Goal: Information Seeking & Learning: Learn about a topic

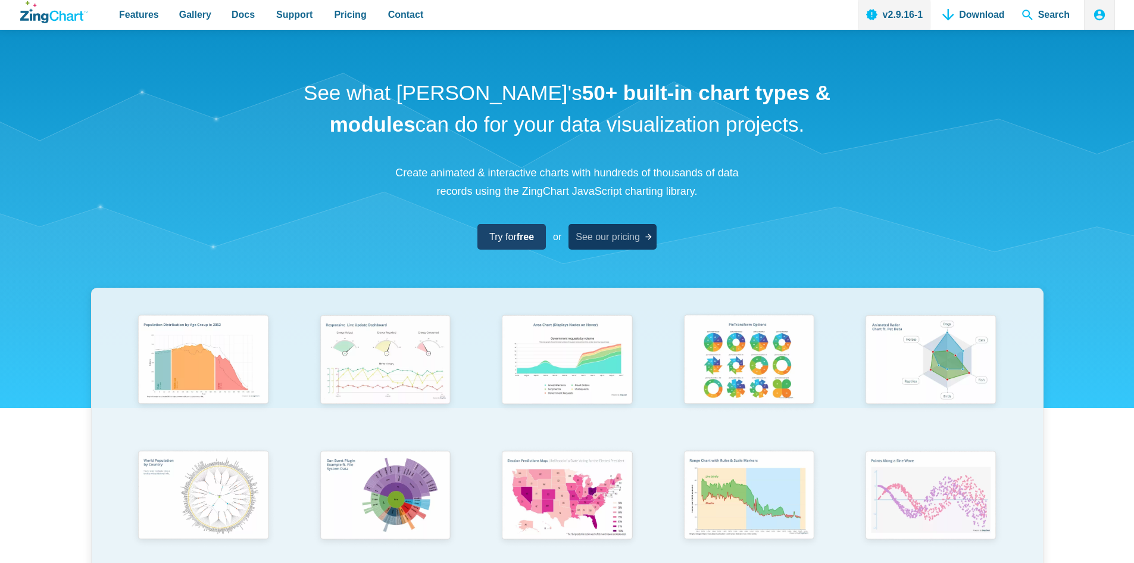
click at [610, 238] on span "See our pricing" at bounding box center [608, 237] width 64 height 16
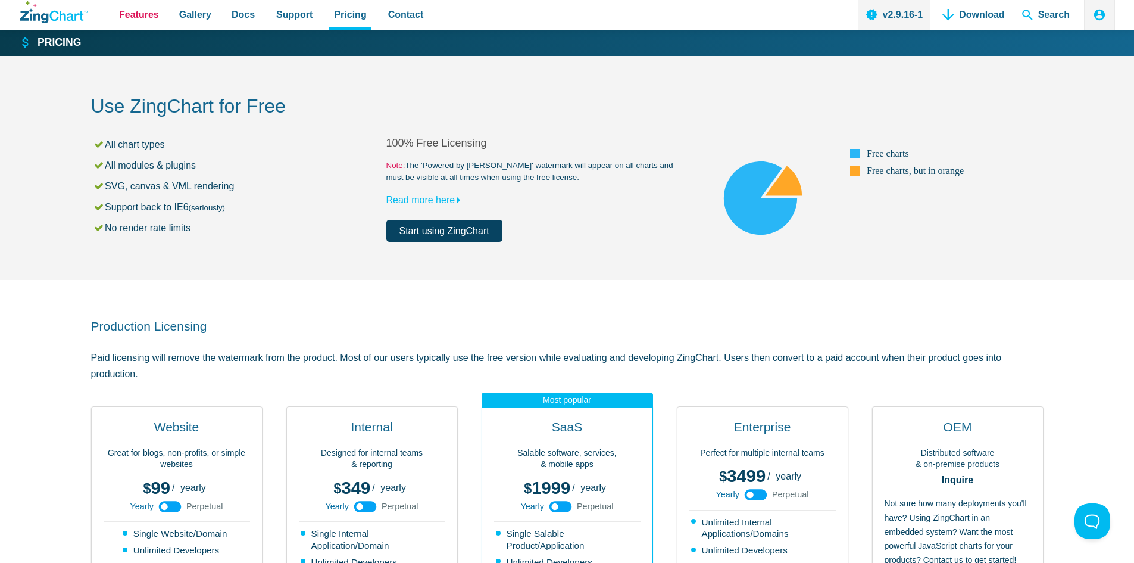
click at [128, 14] on span "Features" at bounding box center [139, 15] width 40 height 16
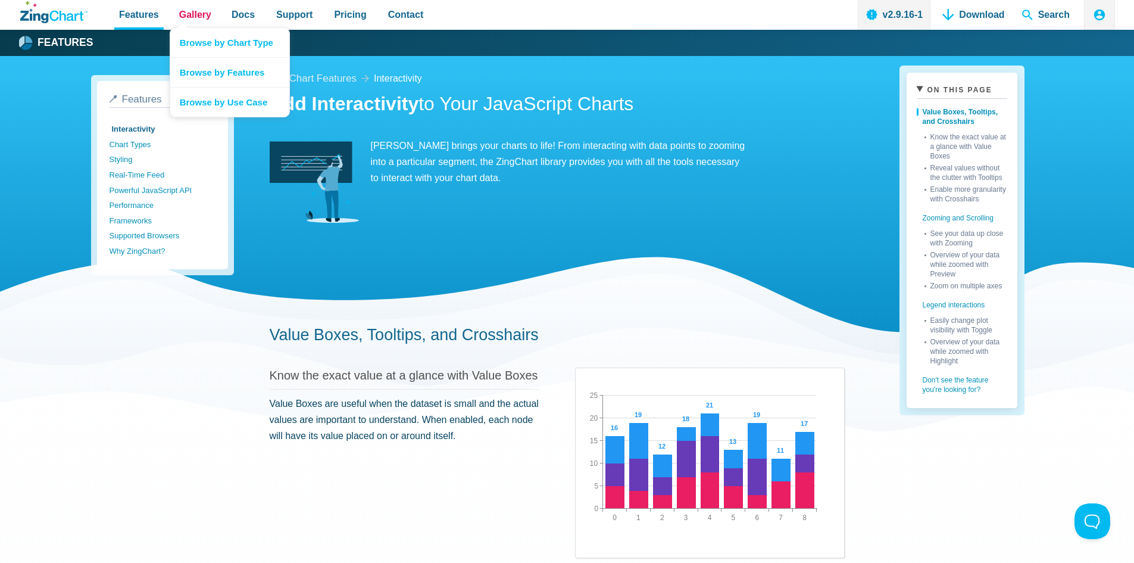
click at [194, 14] on span "Gallery" at bounding box center [195, 15] width 32 height 16
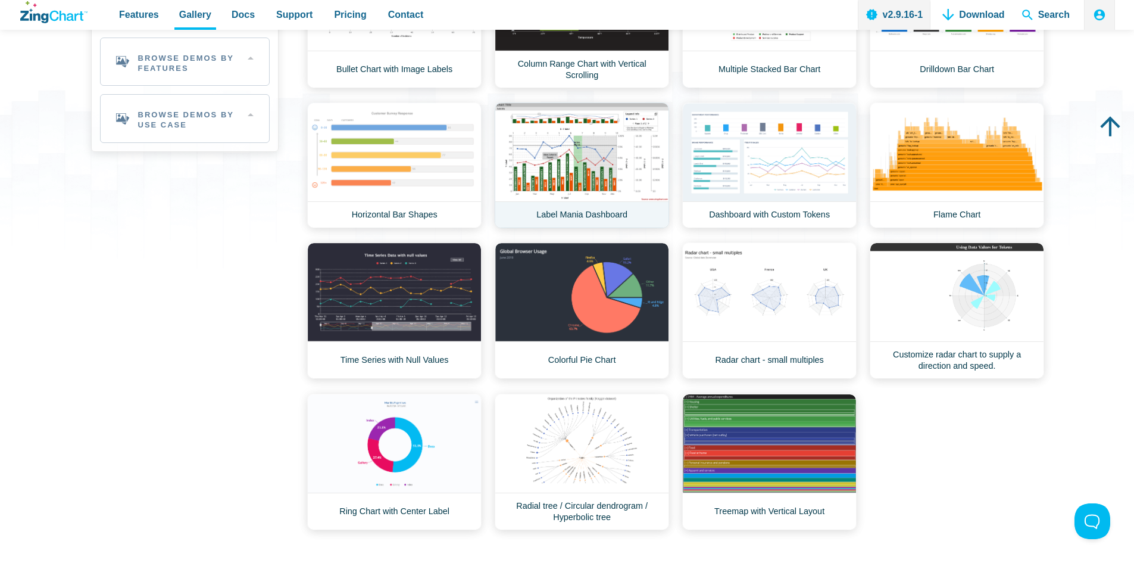
scroll to position [298, 0]
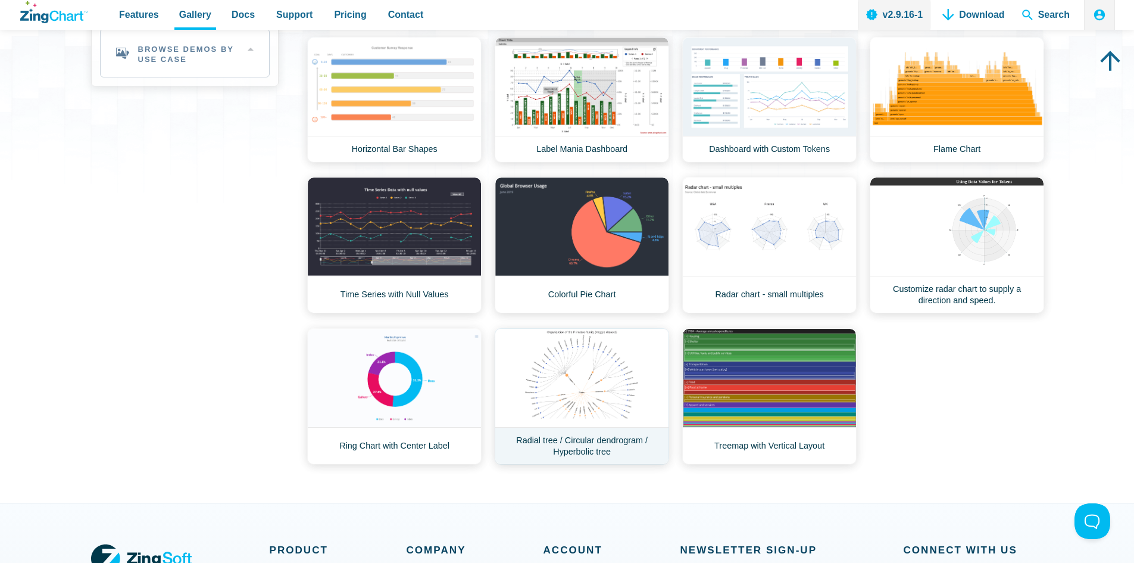
click at [602, 387] on link "Radial tree / Circular dendrogram / Hyperbolic tree" at bounding box center [582, 396] width 174 height 136
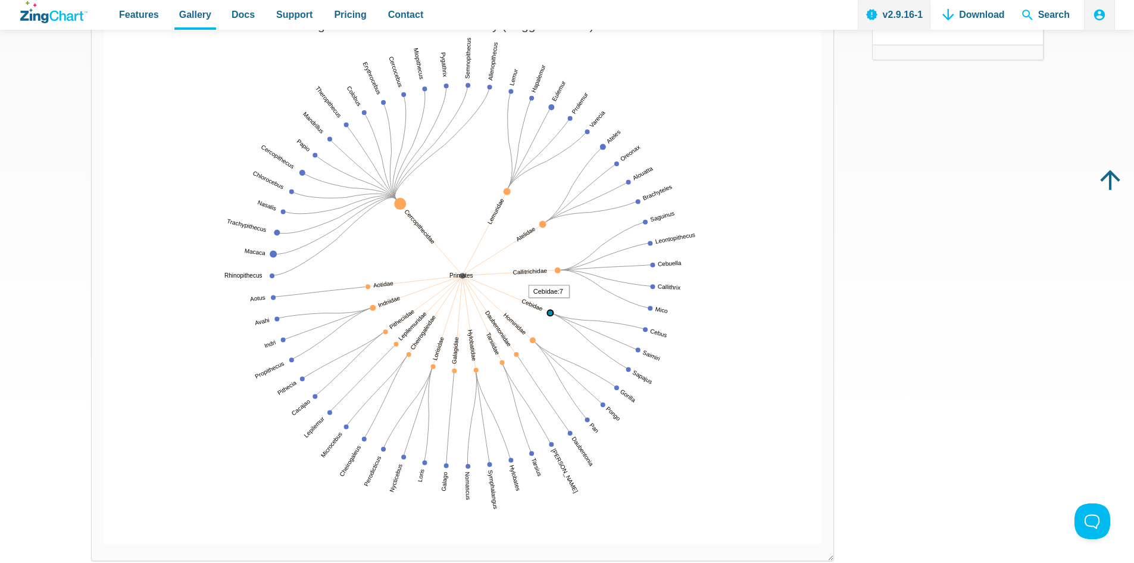
click at [104, 544] on area "Cebidae:7" at bounding box center [104, 544] width 0 height 0
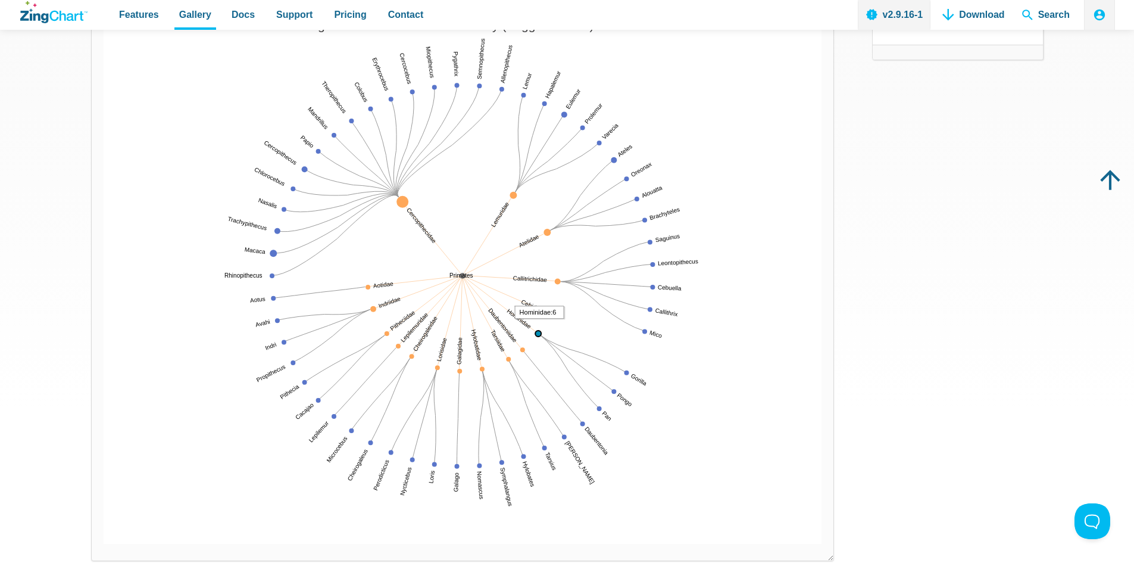
click at [104, 544] on area "Hominidae:6" at bounding box center [104, 544] width 0 height 0
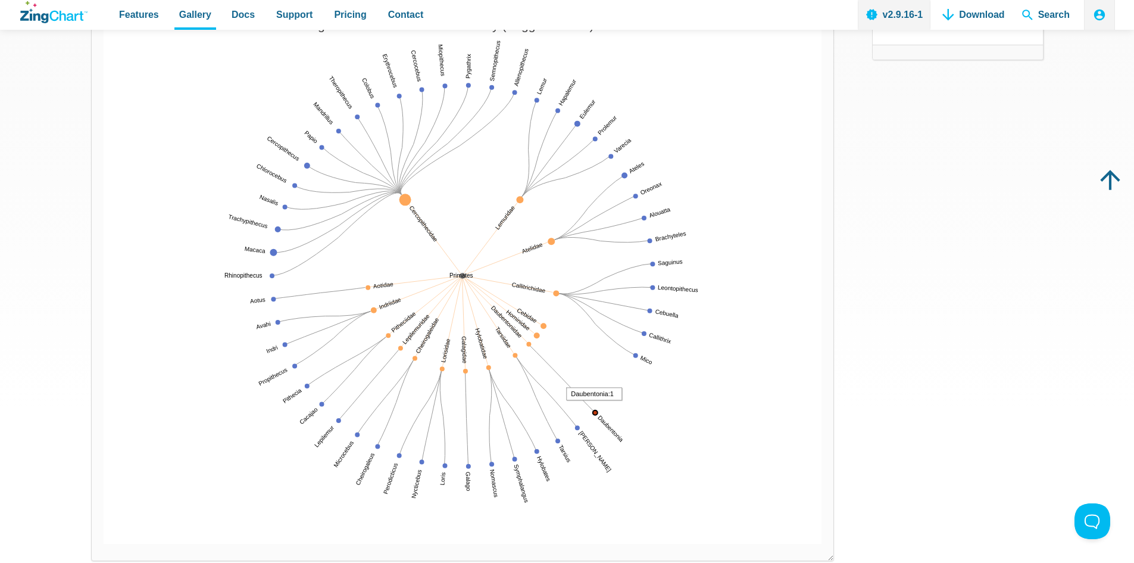
click at [104, 544] on area "Daubentonia:1" at bounding box center [104, 544] width 0 height 0
click at [104, 544] on area "Primates:136" at bounding box center [104, 544] width 0 height 0
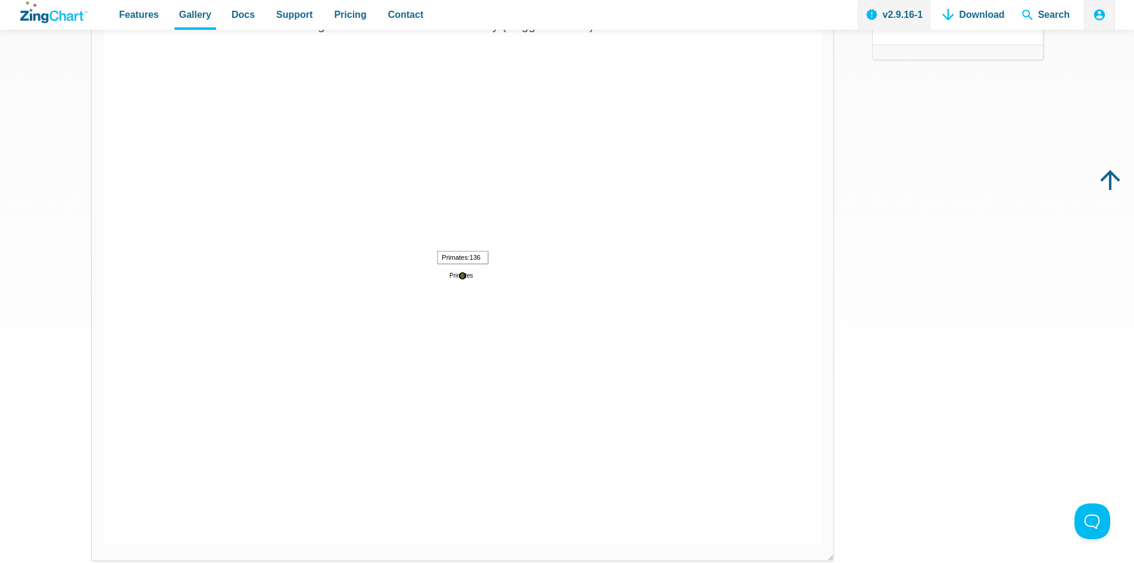
click at [104, 544] on area "Primates:136" at bounding box center [104, 544] width 0 height 0
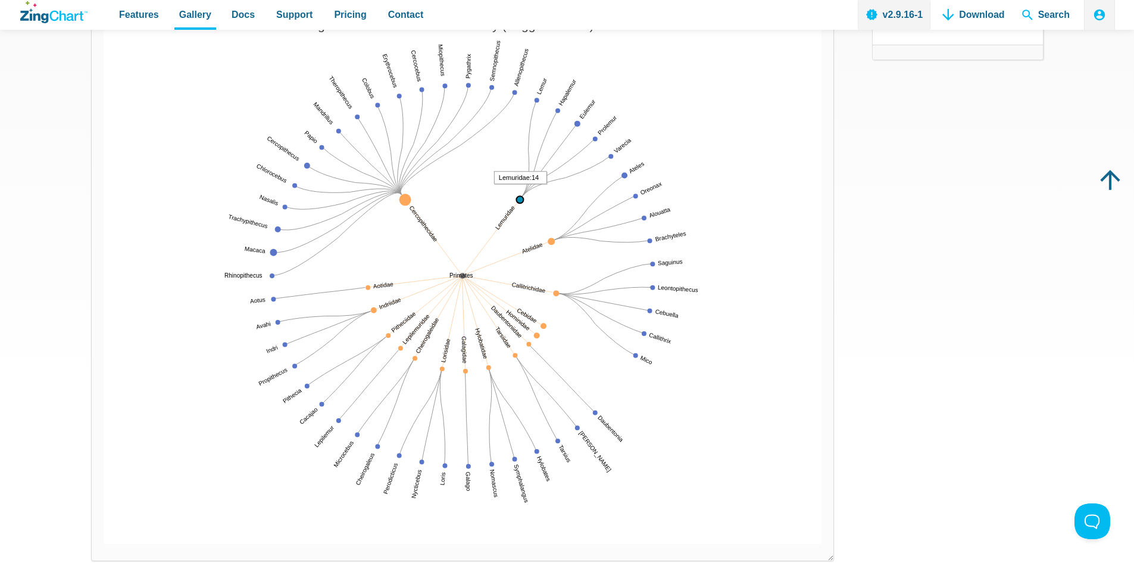
click at [104, 544] on area "Lemuridae:14" at bounding box center [104, 544] width 0 height 0
